Goal: Task Accomplishment & Management: Use online tool/utility

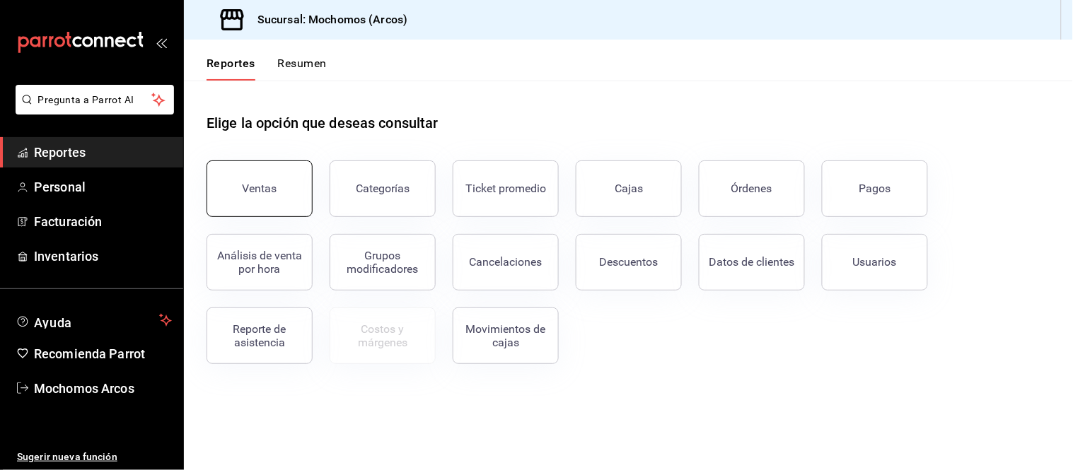
click at [278, 184] on button "Ventas" at bounding box center [260, 189] width 106 height 57
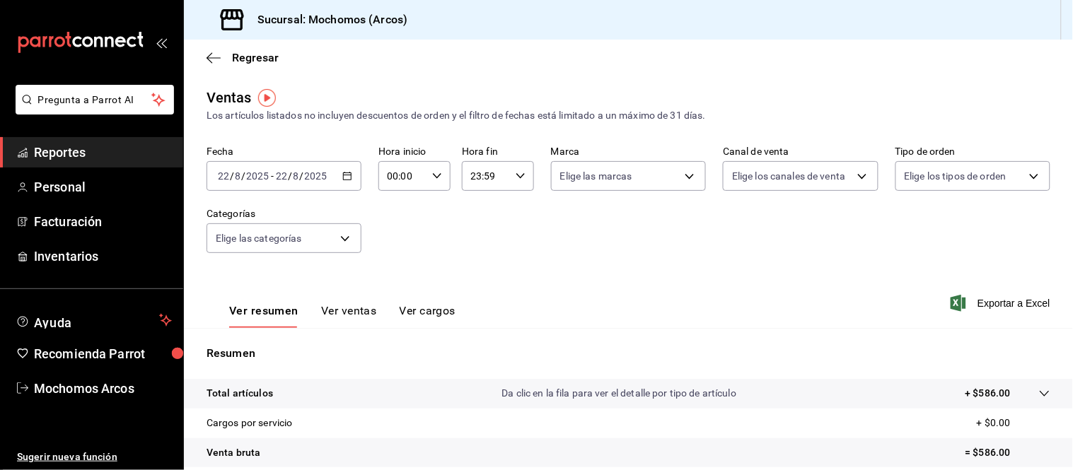
click at [347, 178] on icon "button" at bounding box center [347, 176] width 10 height 10
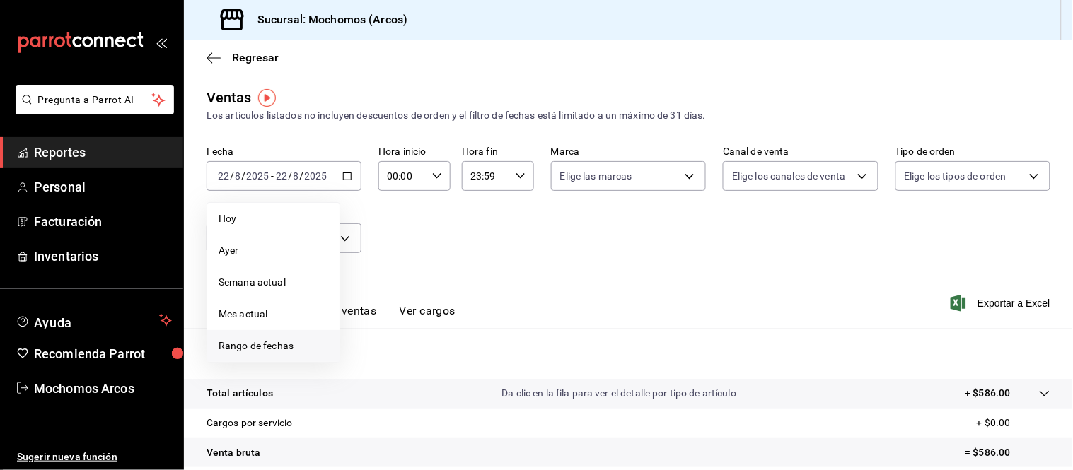
click at [281, 348] on span "Rango de fechas" at bounding box center [274, 346] width 110 height 15
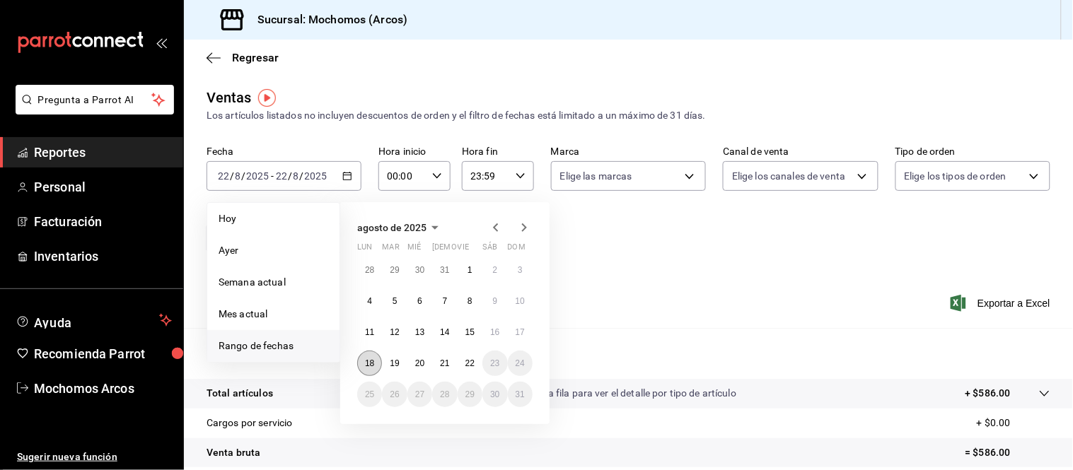
click at [366, 368] on abbr "18" at bounding box center [369, 364] width 9 height 10
click at [467, 364] on abbr "22" at bounding box center [470, 364] width 9 height 10
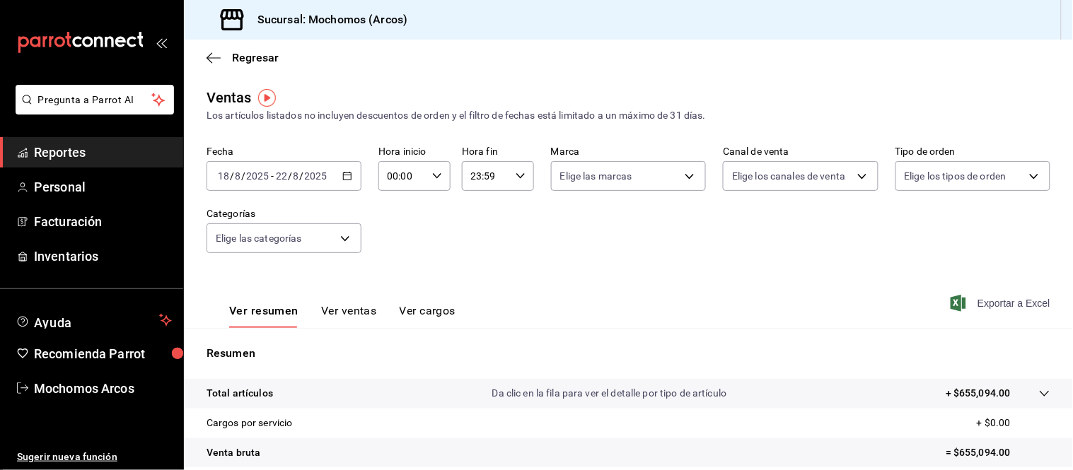
click at [974, 302] on span "Exportar a Excel" at bounding box center [1002, 303] width 97 height 17
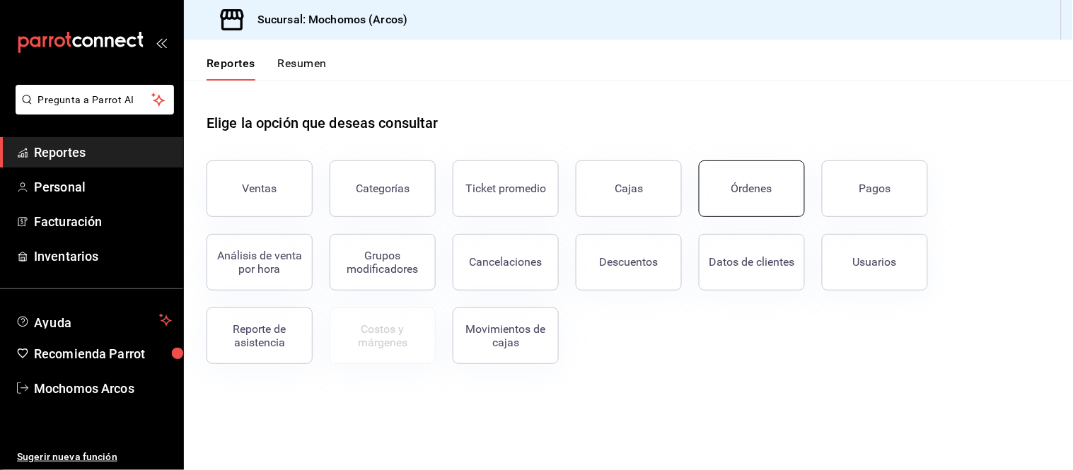
click at [741, 197] on button "Órdenes" at bounding box center [752, 189] width 106 height 57
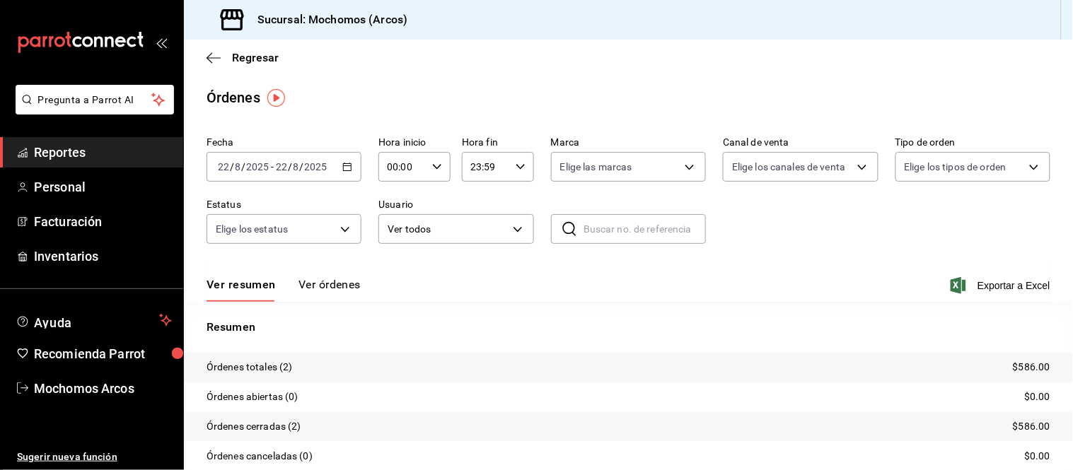
click at [349, 166] on \(Stroke\) "button" at bounding box center [348, 166] width 8 height 1
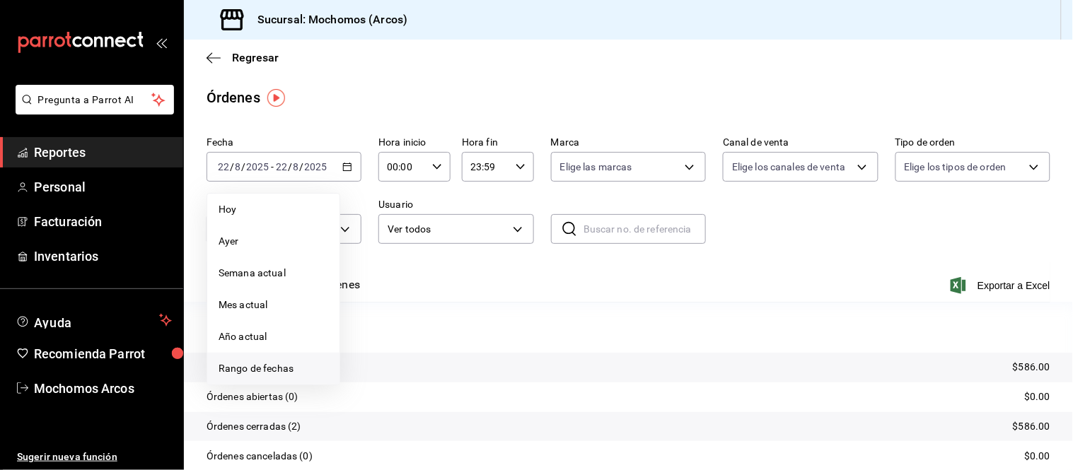
click at [245, 369] on span "Rango de fechas" at bounding box center [274, 369] width 110 height 15
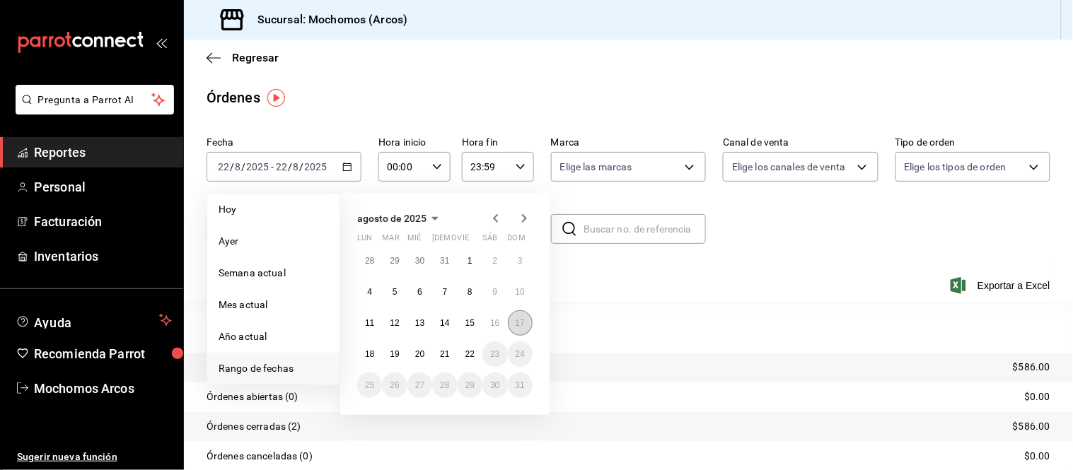
click at [525, 327] on button "17" at bounding box center [520, 323] width 25 height 25
click at [466, 350] on abbr "22" at bounding box center [470, 354] width 9 height 10
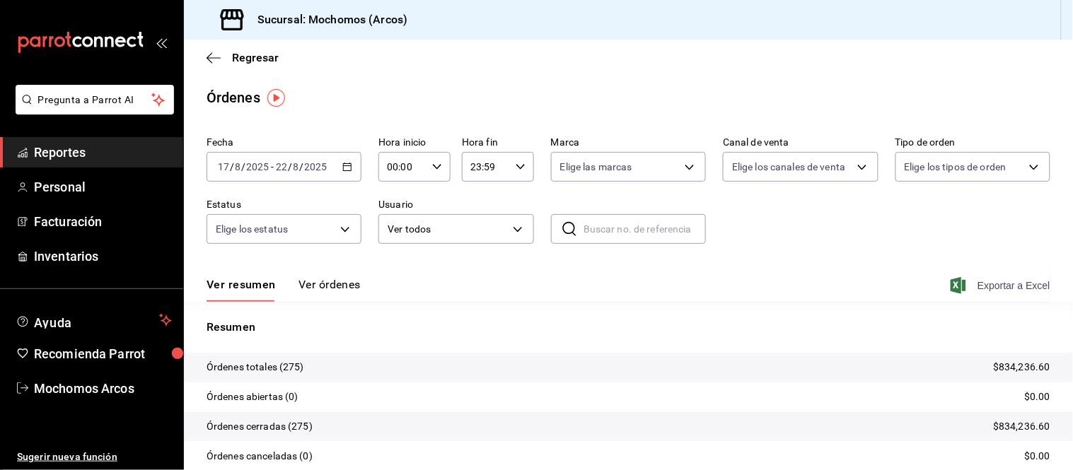
click at [995, 284] on span "Exportar a Excel" at bounding box center [1002, 285] width 97 height 17
click at [54, 143] on span "Reportes" at bounding box center [103, 152] width 138 height 19
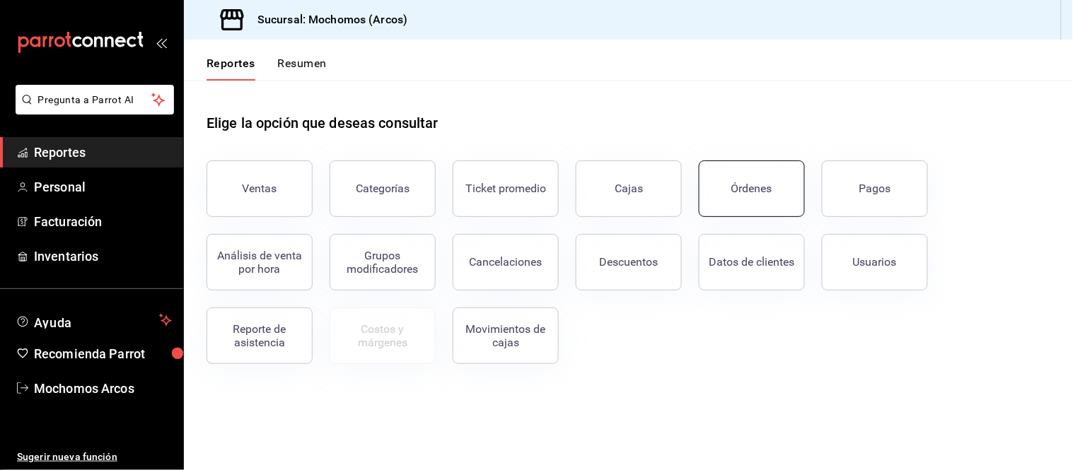
click at [781, 175] on button "Órdenes" at bounding box center [752, 189] width 106 height 57
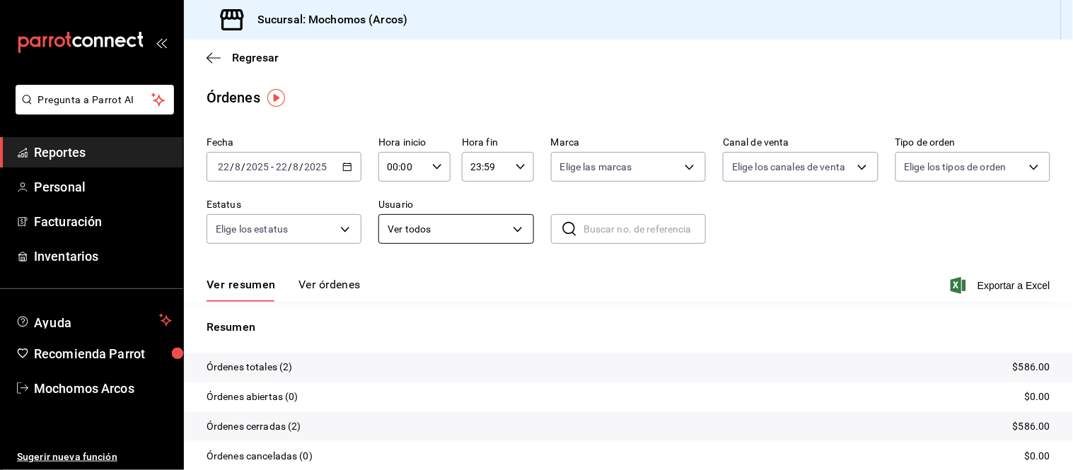
click at [512, 235] on body "Pregunta a Parrot AI Reportes Personal Facturación Inventarios Ayuda Recomienda…" at bounding box center [536, 235] width 1073 height 470
